Goal: Transaction & Acquisition: Book appointment/travel/reservation

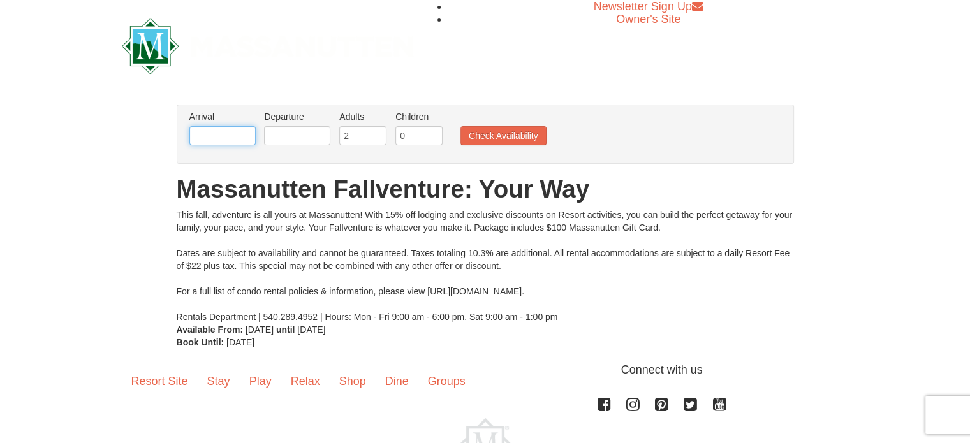
click at [226, 135] on input "text" at bounding box center [222, 135] width 66 height 19
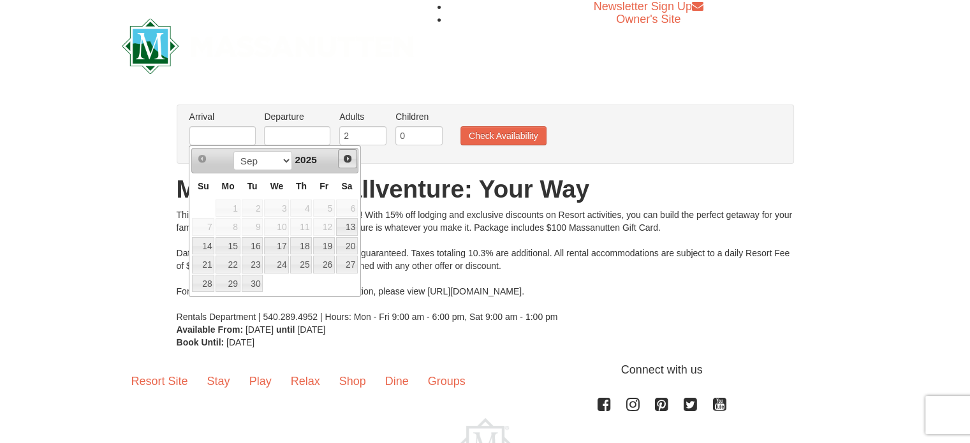
click at [346, 155] on span "Next" at bounding box center [347, 159] width 10 height 10
click at [339, 229] on link "11" at bounding box center [347, 227] width 22 height 18
type input "[DATE]"
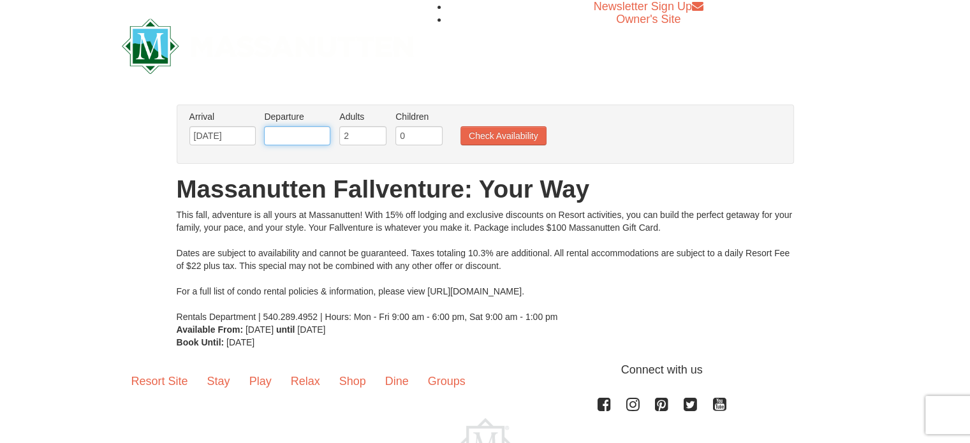
click at [293, 142] on input "text" at bounding box center [297, 135] width 66 height 19
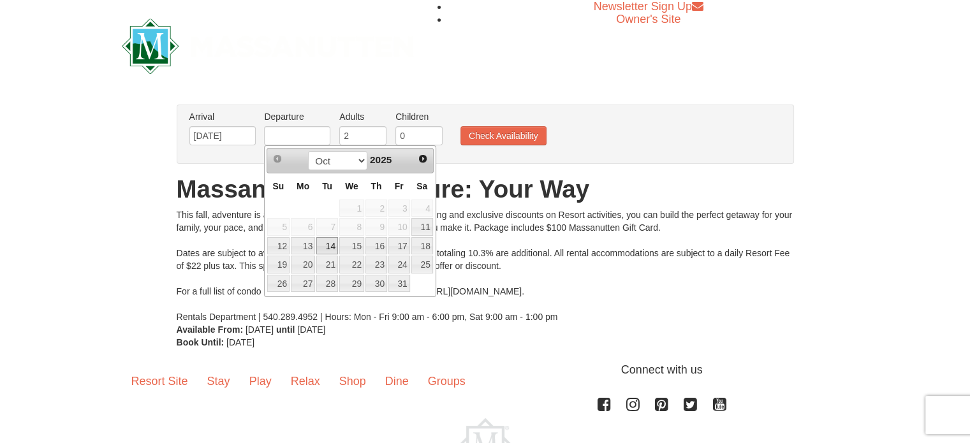
click at [332, 247] on link "14" at bounding box center [327, 246] width 22 height 18
type input "[DATE]"
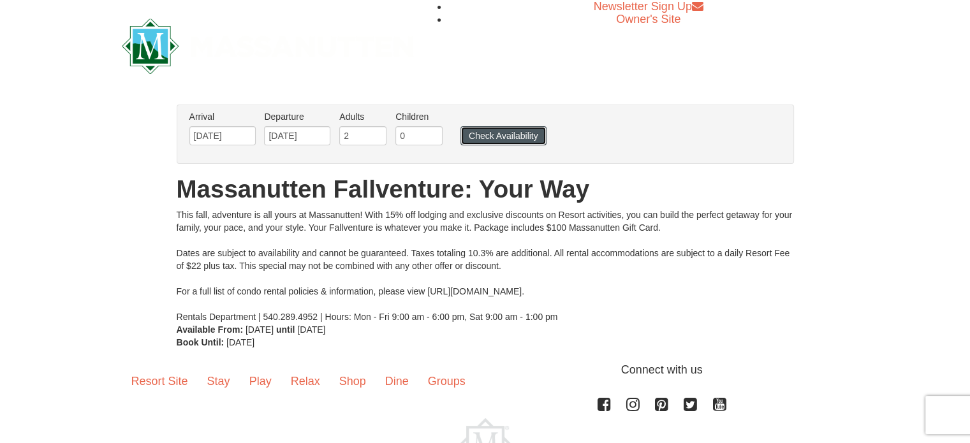
click at [504, 137] on button "Check Availability" at bounding box center [503, 135] width 86 height 19
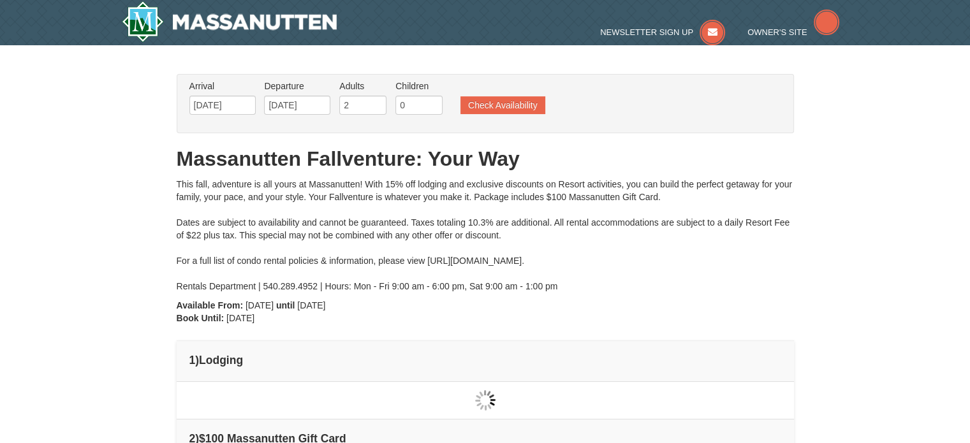
type input "[DATE]"
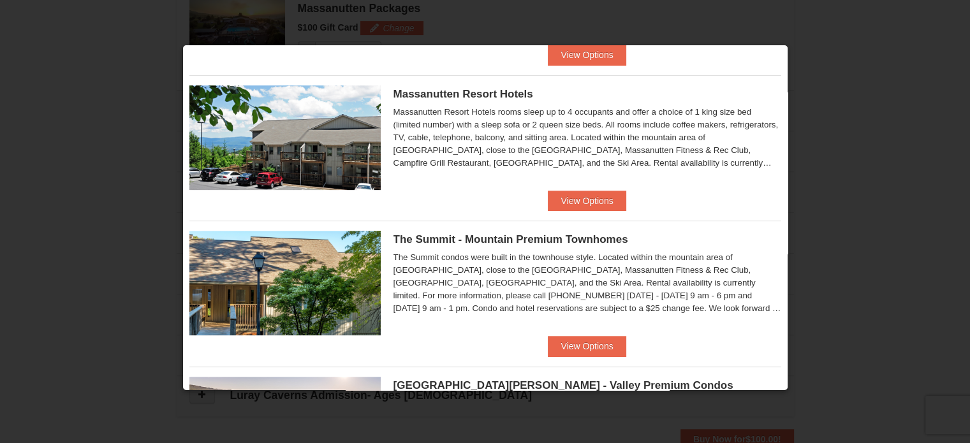
scroll to position [406, 0]
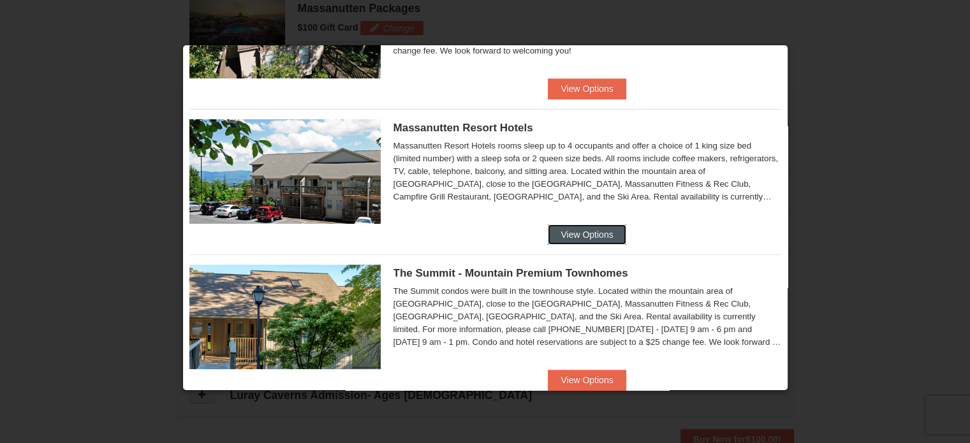
click at [559, 240] on button "View Options" at bounding box center [587, 234] width 78 height 20
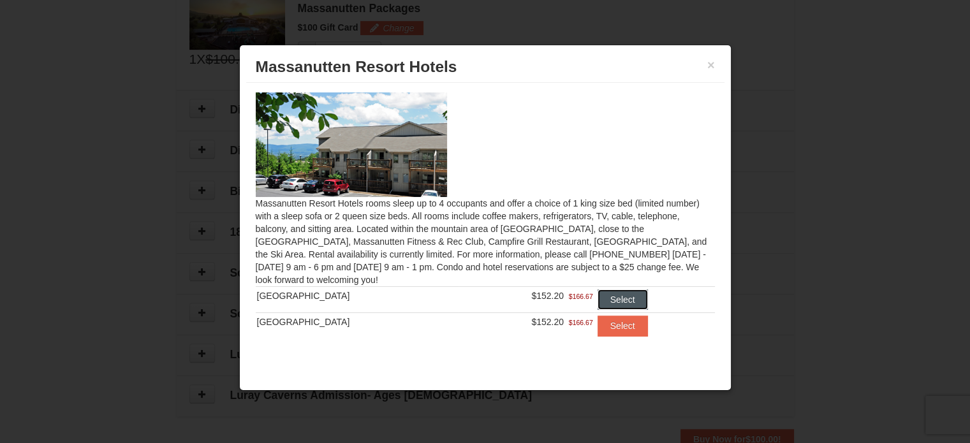
click at [600, 306] on button "Select" at bounding box center [622, 299] width 50 height 20
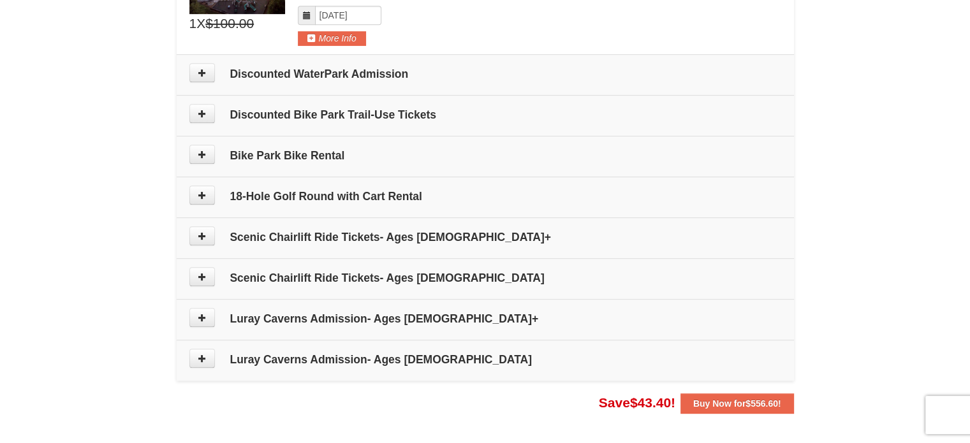
scroll to position [636, 0]
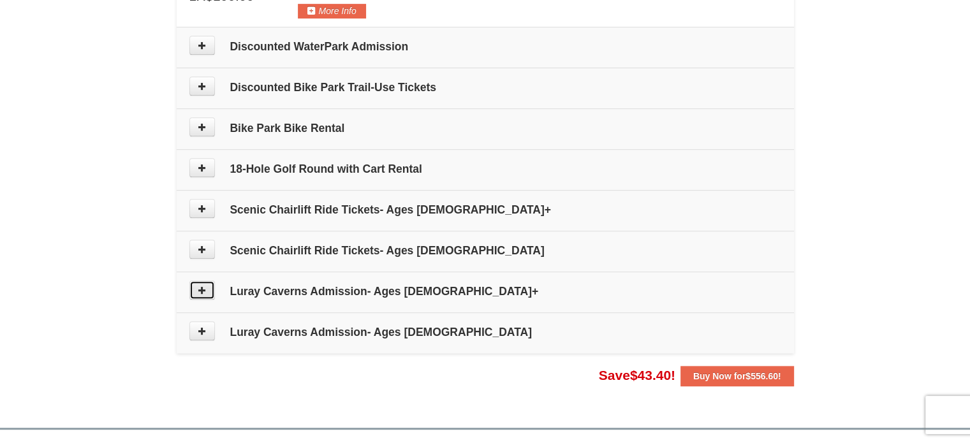
click at [207, 290] on button at bounding box center [202, 290] width 26 height 19
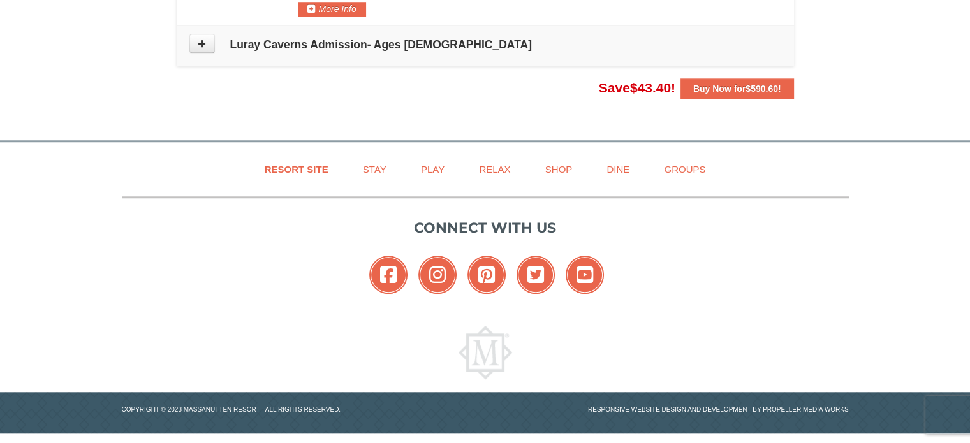
scroll to position [875, 0]
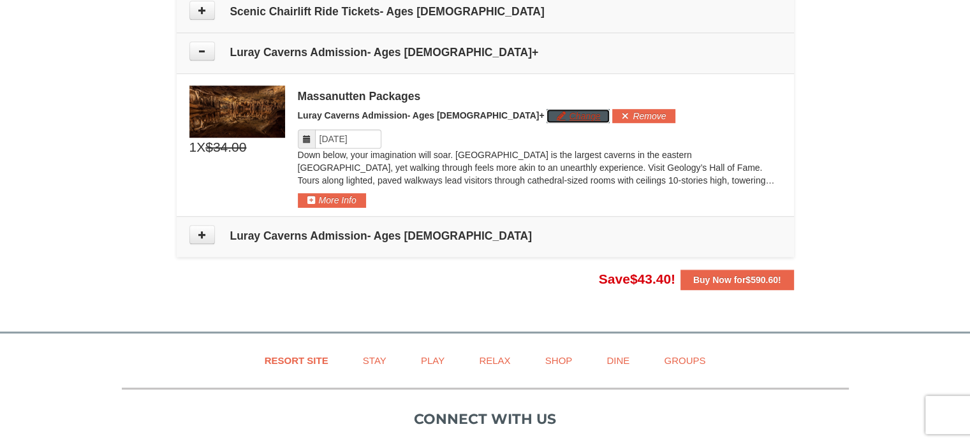
click at [546, 115] on button "Change" at bounding box center [577, 116] width 63 height 14
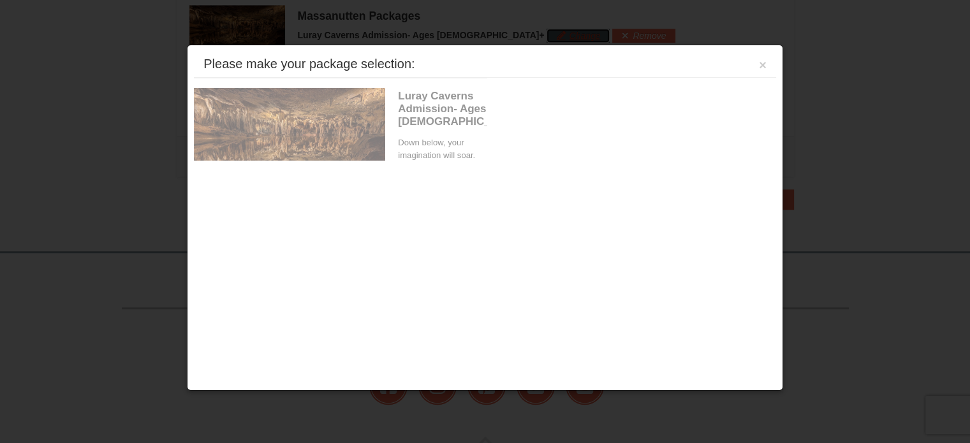
scroll to position [958, 0]
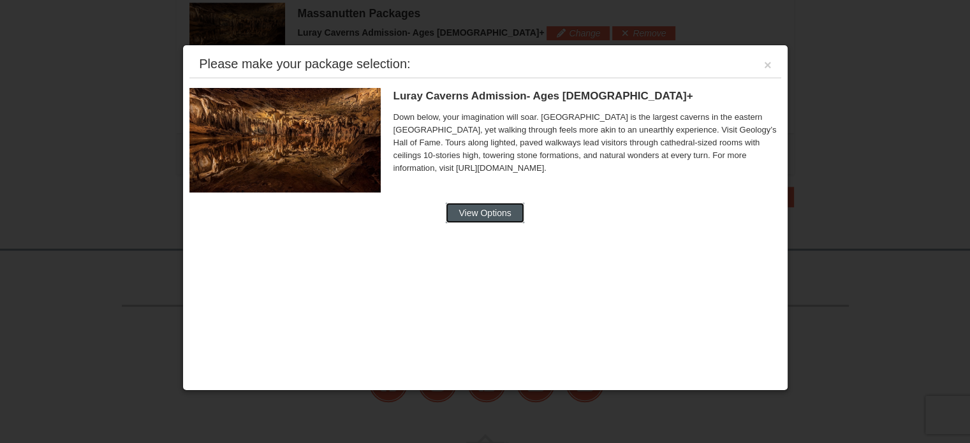
click at [491, 209] on button "View Options" at bounding box center [485, 213] width 78 height 20
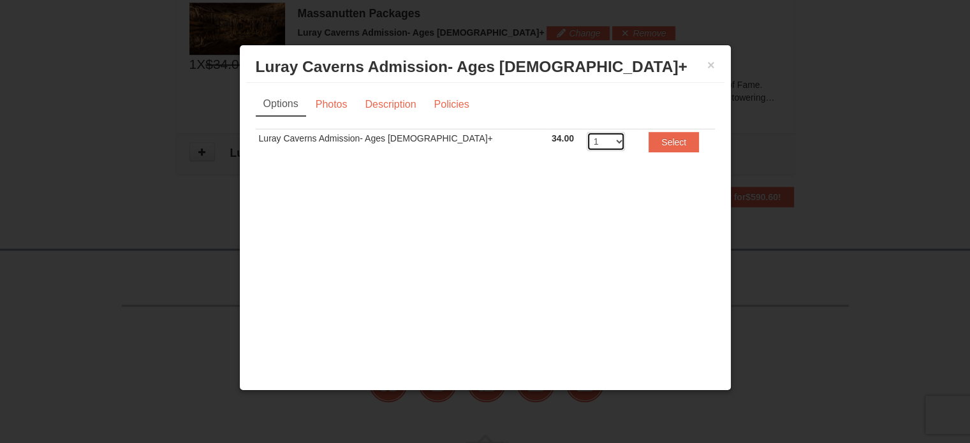
click at [587, 136] on select "1 2 3 4 5 6 7 8 9 10 11 12 13 14 15 16 17 18 19 20" at bounding box center [606, 141] width 38 height 19
select select "2"
click at [587, 132] on select "1 2 3 4 5 6 7 8 9 10 11 12 13 14 15 16 17 18 19 20" at bounding box center [606, 141] width 38 height 19
click at [669, 140] on button "Select" at bounding box center [673, 142] width 50 height 20
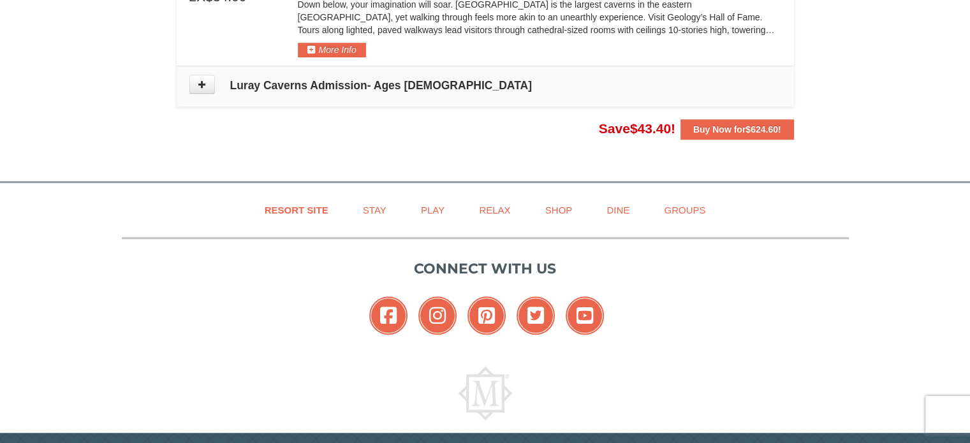
scroll to position [1066, 0]
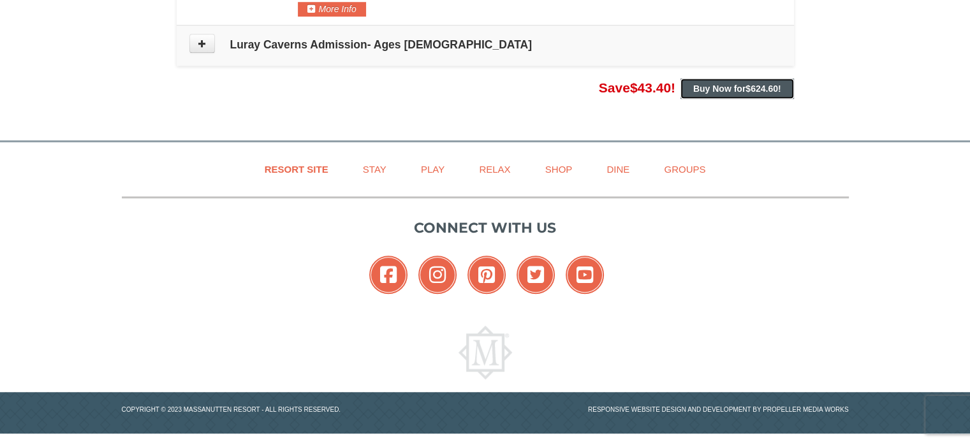
click at [734, 84] on strong "Buy Now for $624.60 !" at bounding box center [737, 89] width 88 height 10
click at [758, 88] on span "$624.60" at bounding box center [761, 89] width 33 height 10
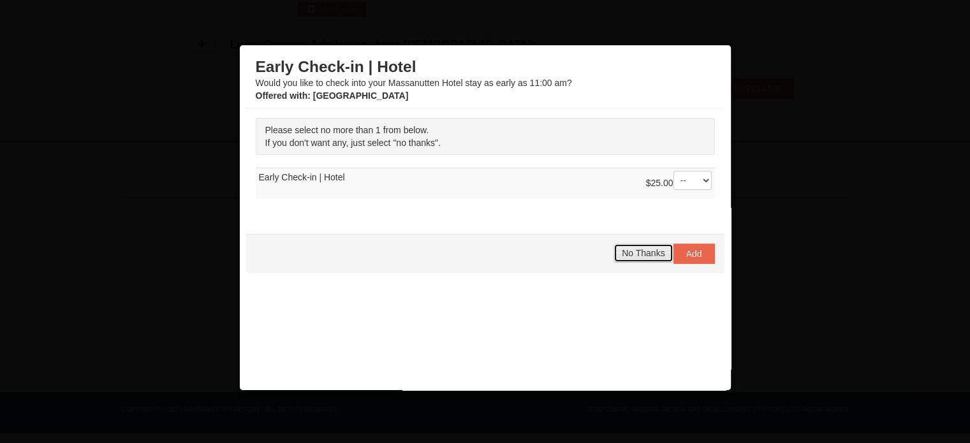
click at [640, 252] on span "No Thanks" at bounding box center [643, 253] width 43 height 10
click at [640, 254] on span "No Thanks" at bounding box center [643, 253] width 43 height 10
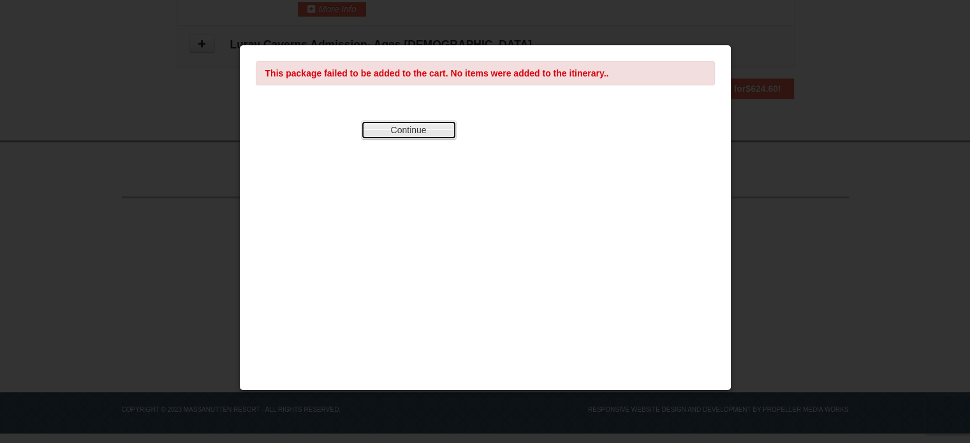
click at [388, 128] on button "Continue" at bounding box center [409, 130] width 96 height 19
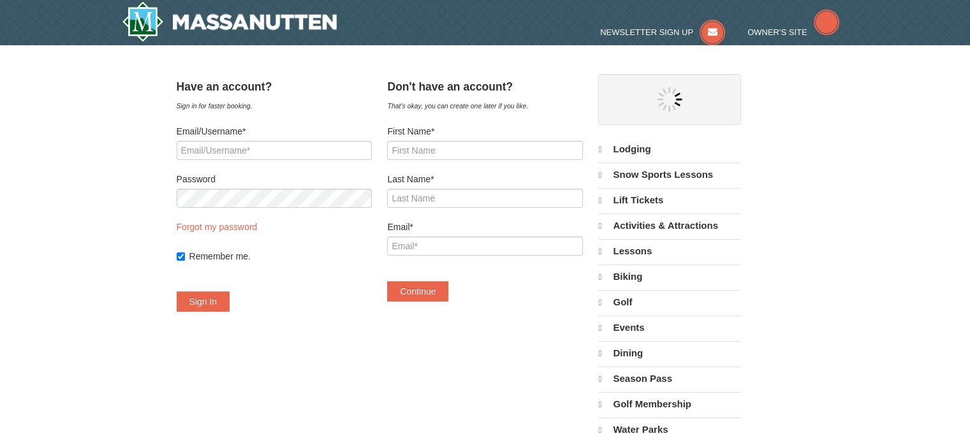
select select "9"
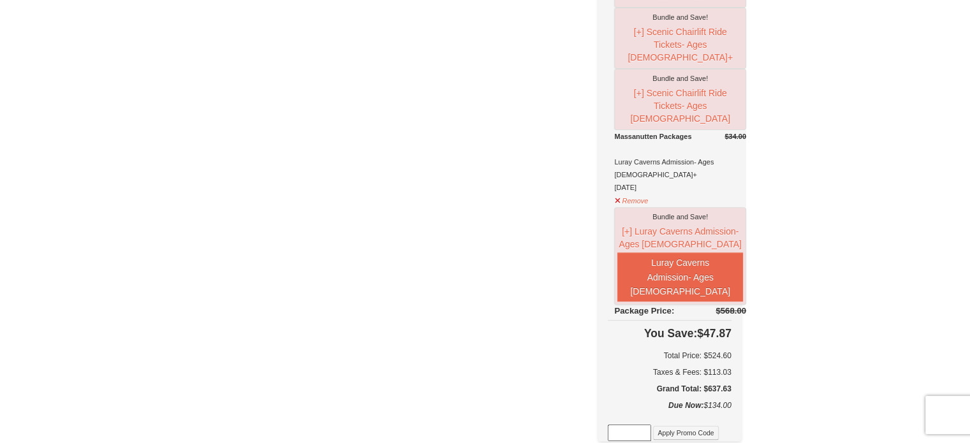
scroll to position [446, 0]
